Goal: Find specific page/section

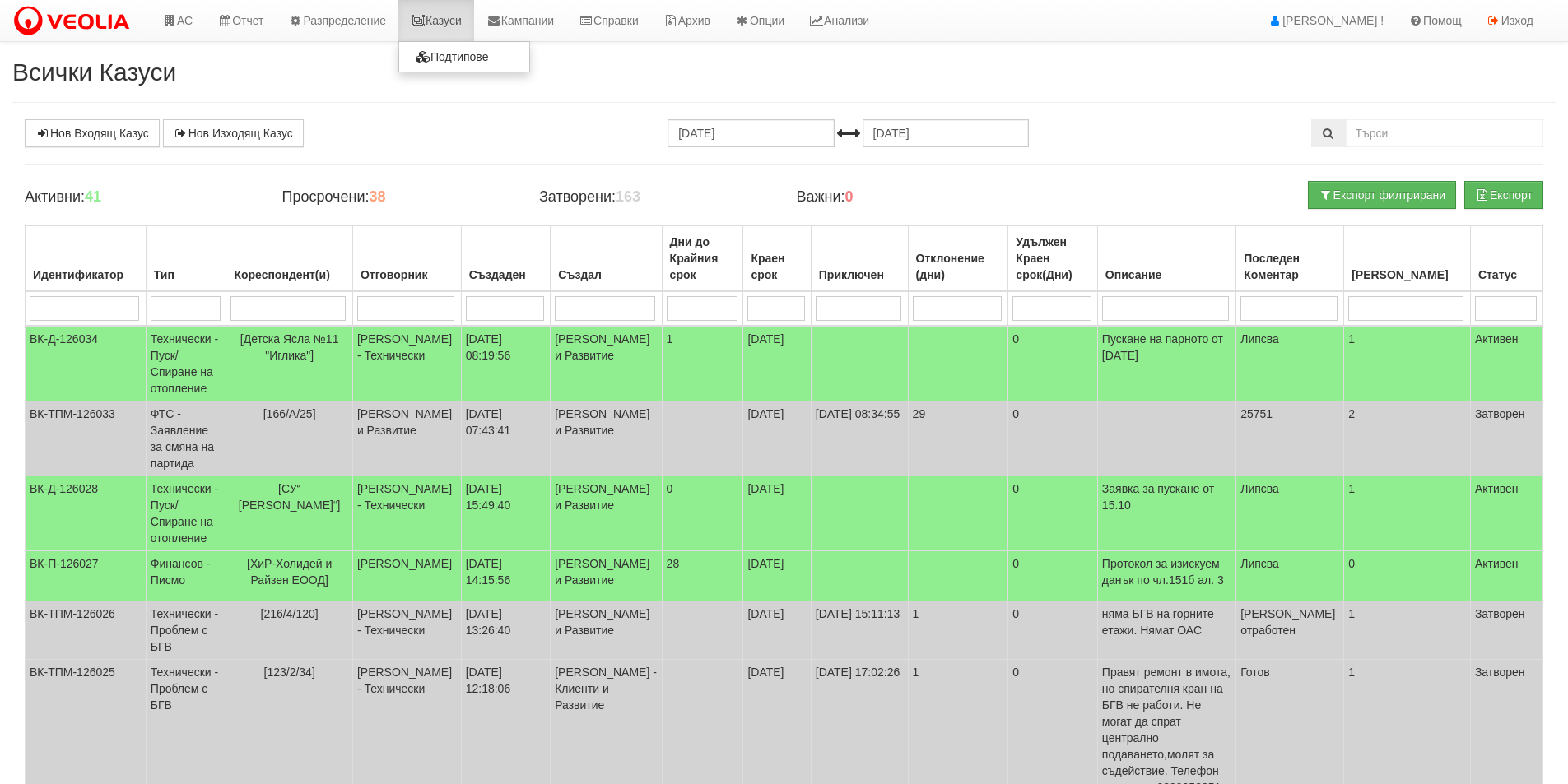
click at [419, 16] on link "Казуси" at bounding box center [436, 21] width 76 height 41
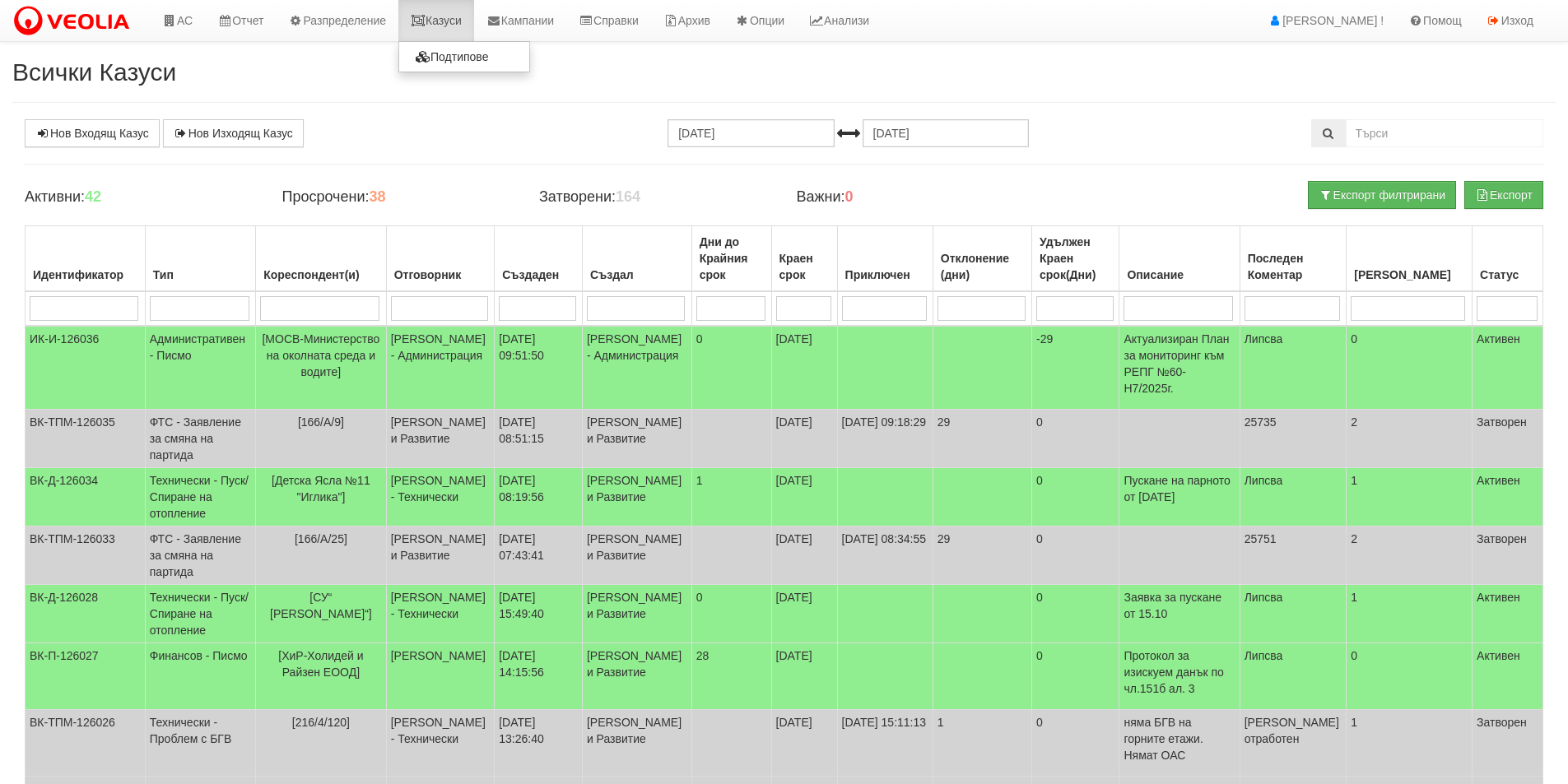
click at [439, 24] on link "Казуси" at bounding box center [436, 21] width 76 height 41
click at [452, 9] on link "Казуси" at bounding box center [436, 21] width 76 height 41
click at [448, 26] on link "Казуси" at bounding box center [436, 21] width 76 height 41
drag, startPoint x: 374, startPoint y: 201, endPoint x: 408, endPoint y: 202, distance: 34.0
click at [408, 202] on h4 "Просрочени: 38" at bounding box center [397, 197] width 232 height 16
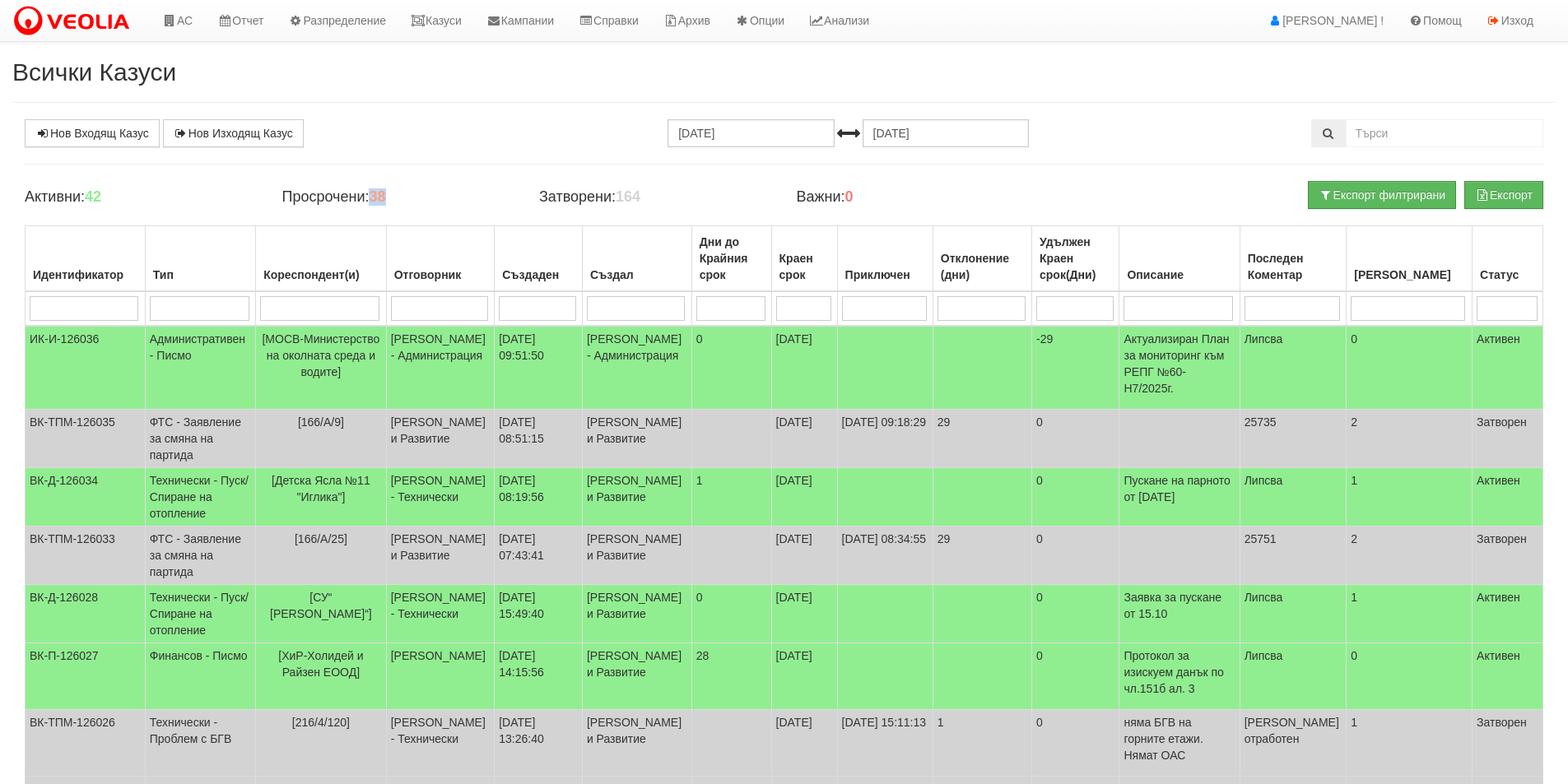
click at [409, 202] on h4 "Просрочени: 38" at bounding box center [397, 197] width 232 height 16
